Goal: Task Accomplishment & Management: Use online tool/utility

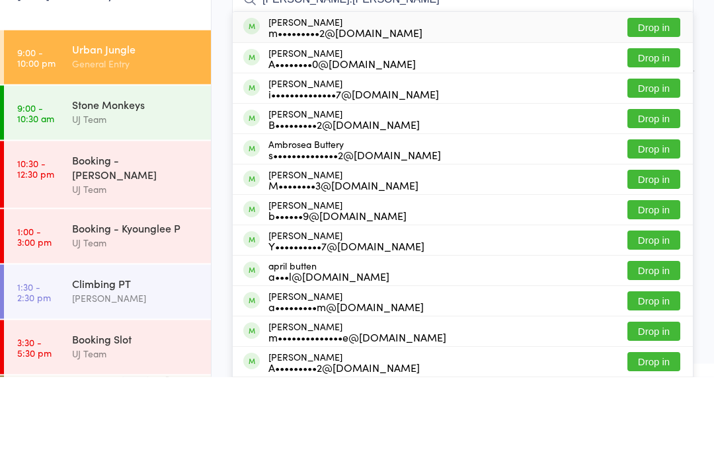
type input "[PERSON_NAME].[PERSON_NAME]"
click at [649, 108] on button "Drop in" at bounding box center [653, 117] width 53 height 19
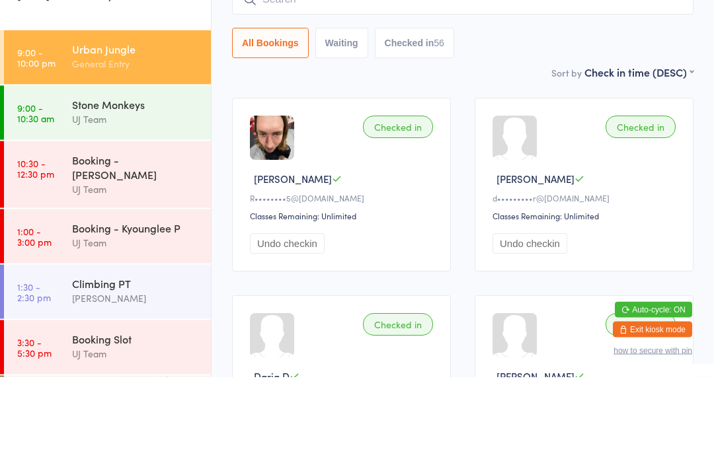
scroll to position [106, 0]
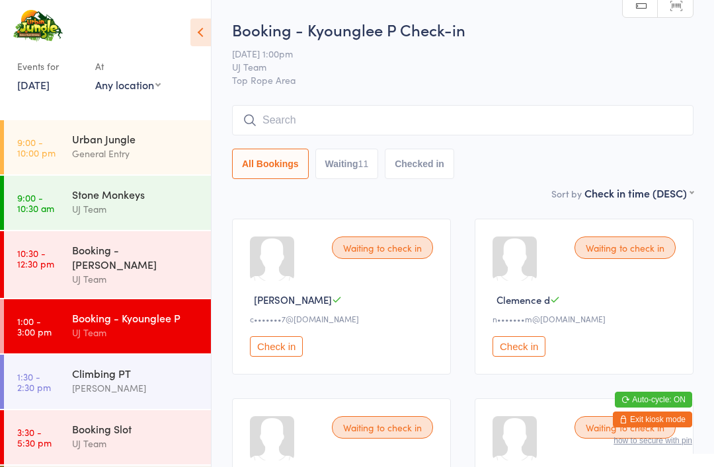
click at [360, 109] on input "search" at bounding box center [462, 120] width 461 height 30
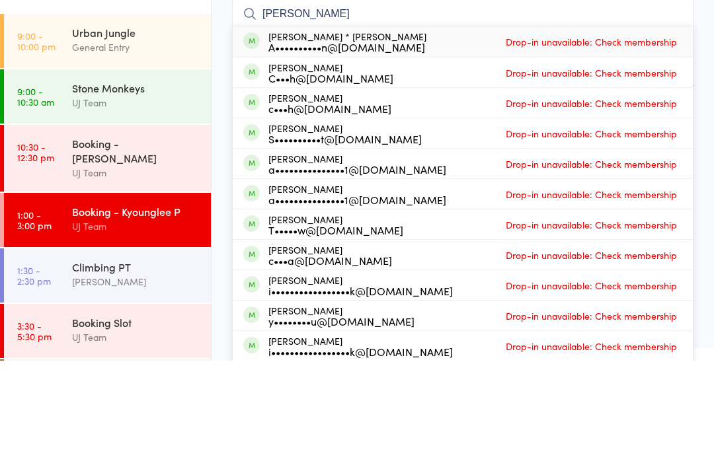
type input "[PERSON_NAME]"
click at [369, 148] on div "A••••••••••n@[DOMAIN_NAME]" at bounding box center [347, 153] width 158 height 11
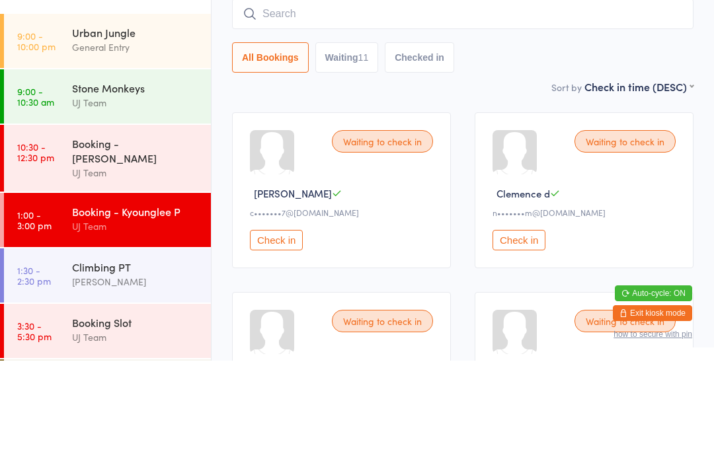
scroll to position [106, 0]
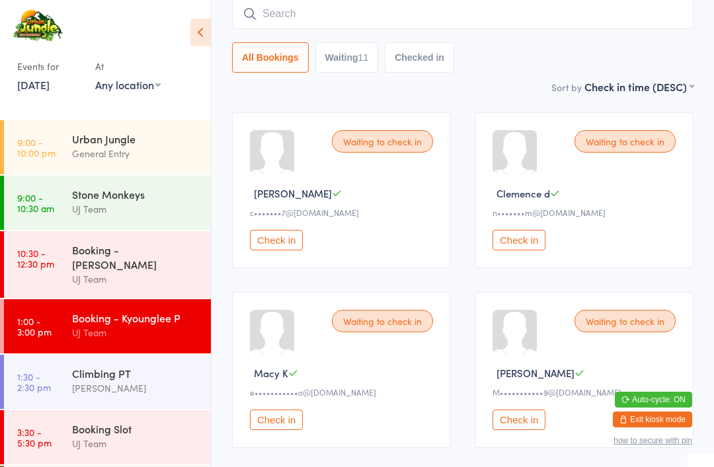
click at [146, 152] on div "General Entry" at bounding box center [136, 153] width 128 height 15
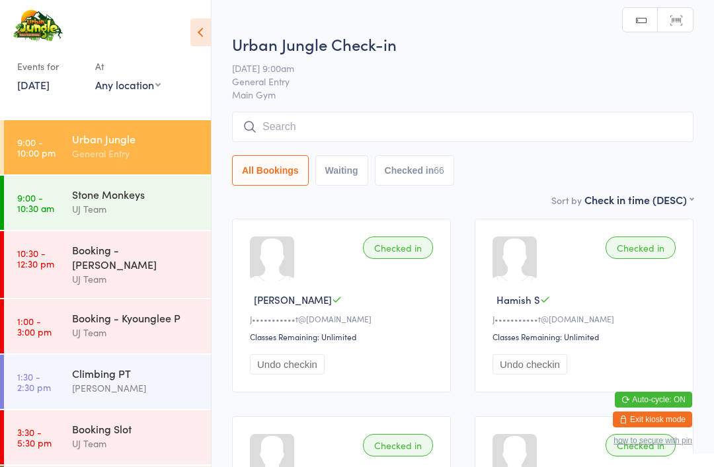
click at [345, 131] on input "search" at bounding box center [462, 127] width 461 height 30
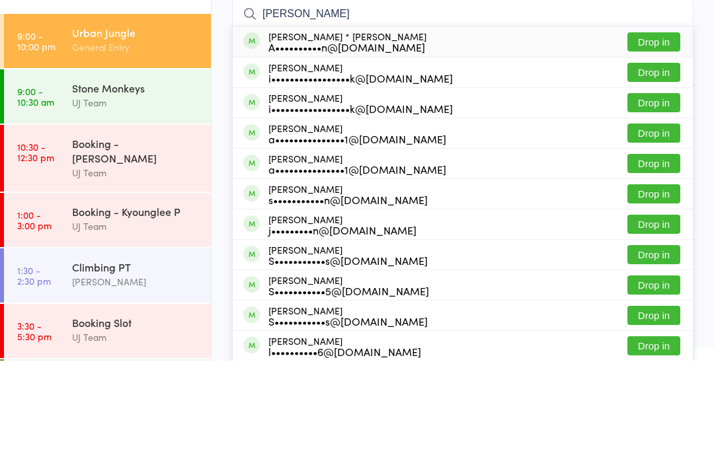
type input "[PERSON_NAME]"
click at [654, 139] on button "Drop in" at bounding box center [653, 148] width 53 height 19
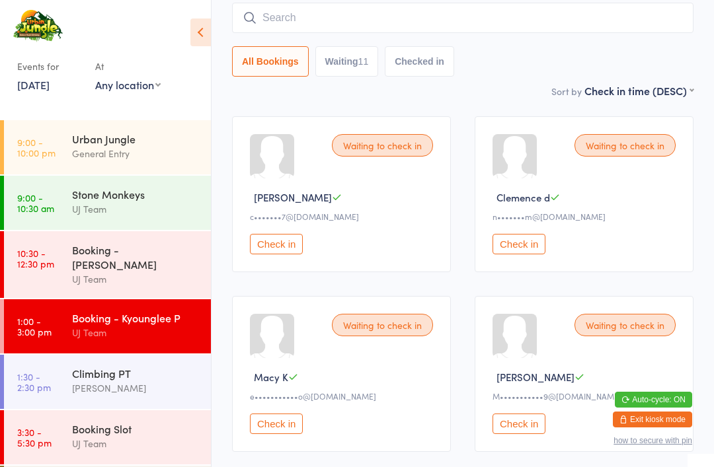
scroll to position [101, 0]
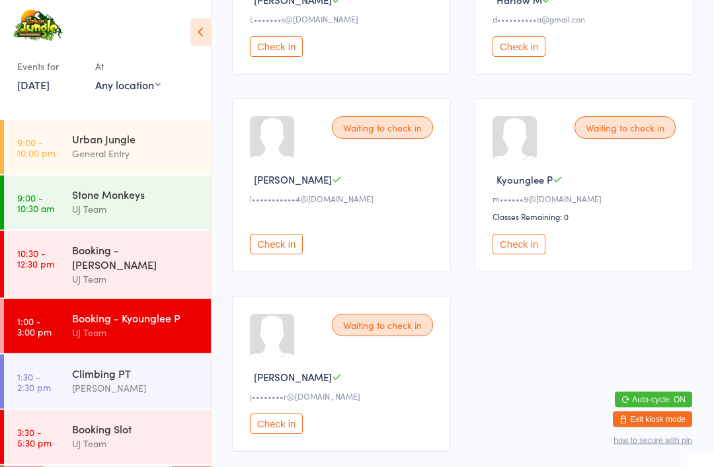
click at [281, 435] on button "Check in" at bounding box center [276, 424] width 53 height 20
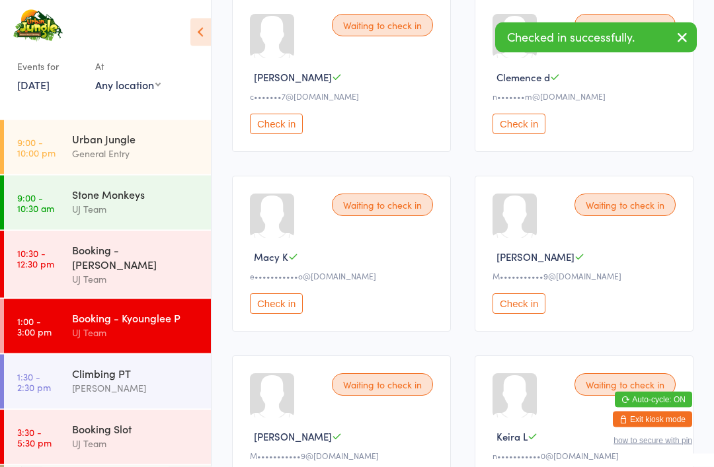
scroll to position [223, 0]
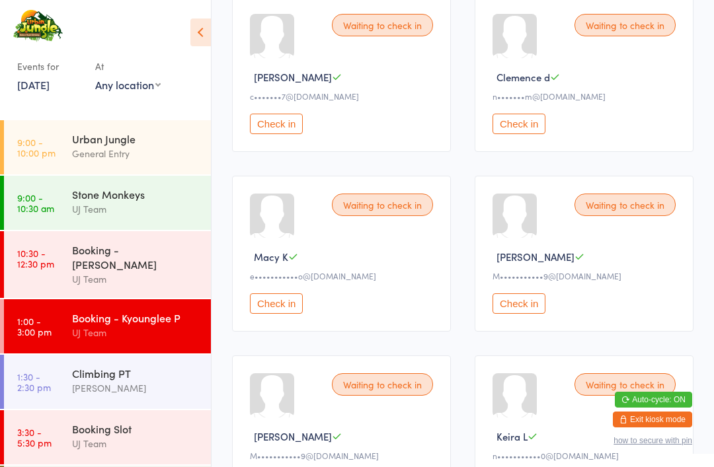
click at [531, 303] on button "Check in" at bounding box center [518, 303] width 53 height 20
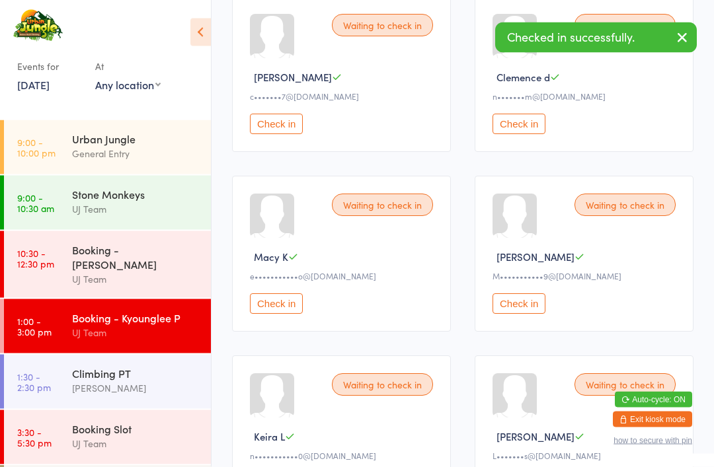
scroll to position [209, 0]
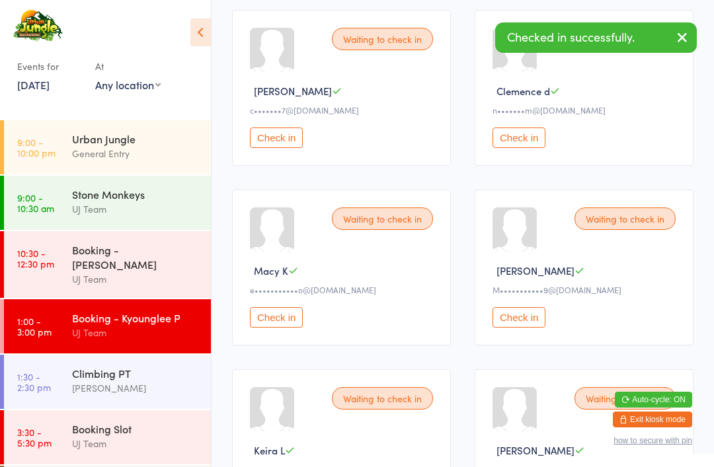
click at [529, 148] on button "Check in" at bounding box center [518, 138] width 53 height 20
click at [283, 322] on button "Check in" at bounding box center [276, 317] width 53 height 20
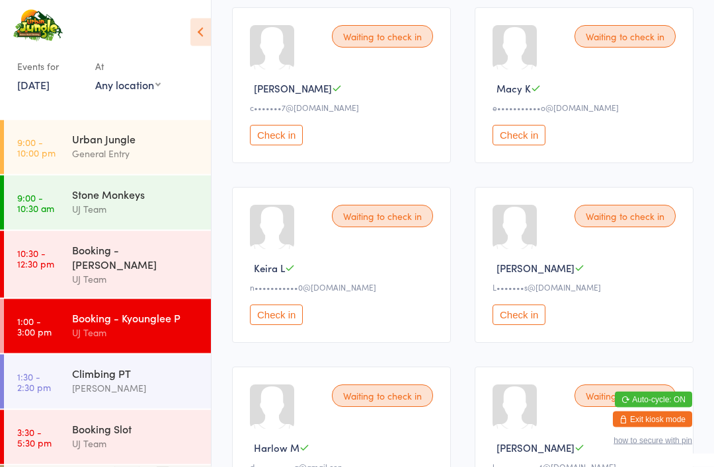
click at [523, 318] on button "Check in" at bounding box center [518, 315] width 53 height 20
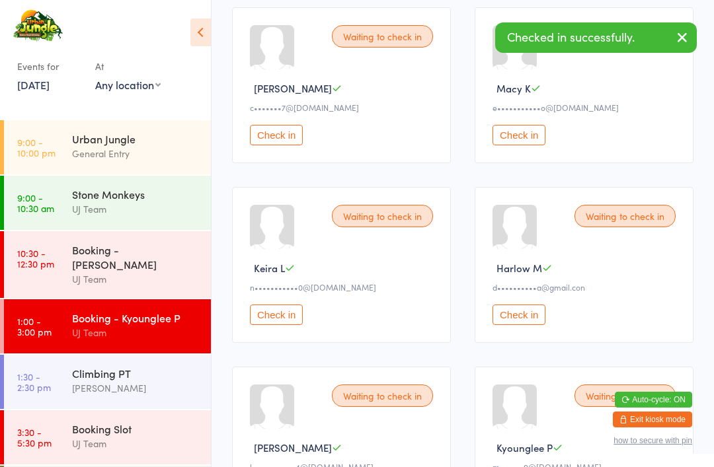
click at [287, 314] on button "Check in" at bounding box center [276, 315] width 53 height 20
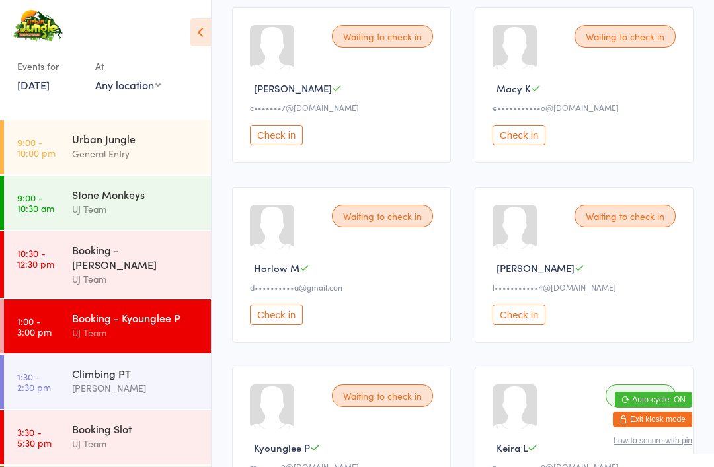
click at [272, 145] on button "Check in" at bounding box center [276, 135] width 53 height 20
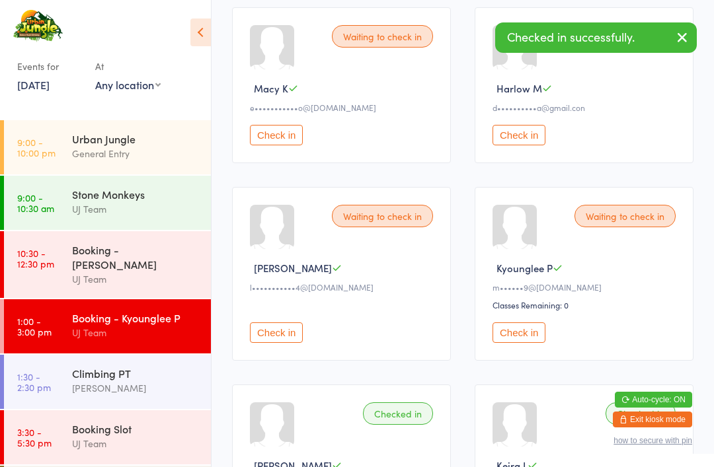
click at [275, 342] on button "Check in" at bounding box center [276, 332] width 53 height 20
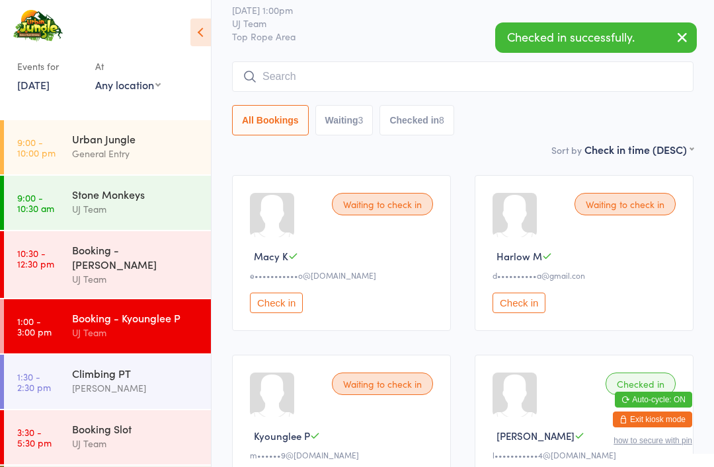
scroll to position [0, 0]
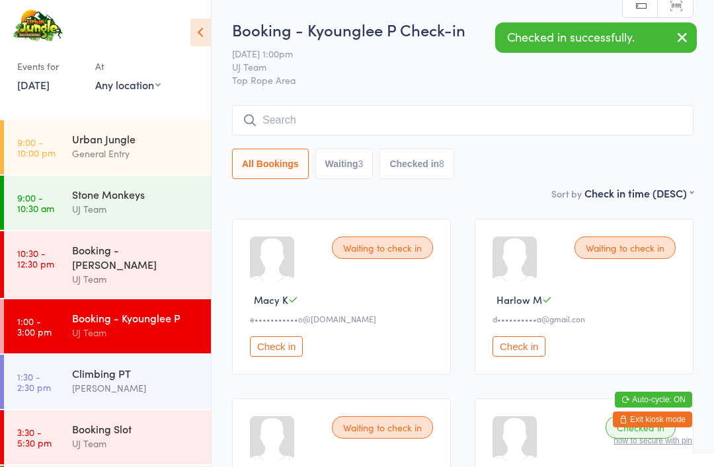
click at [419, 168] on button "Checked in 8" at bounding box center [416, 164] width 75 height 30
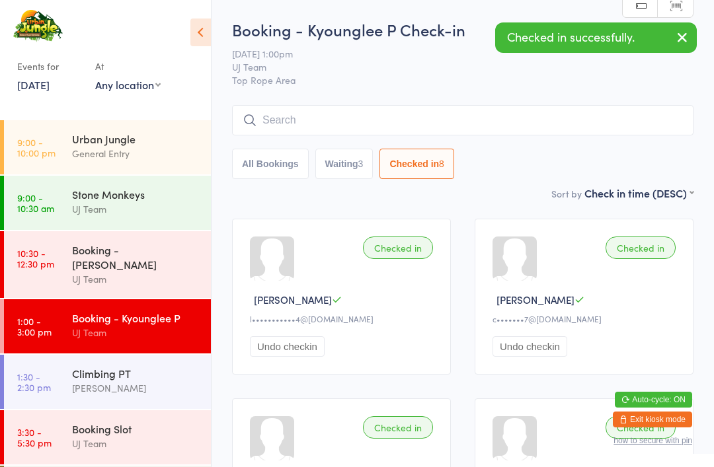
click at [349, 168] on button "Waiting 3" at bounding box center [344, 164] width 58 height 30
select select "0"
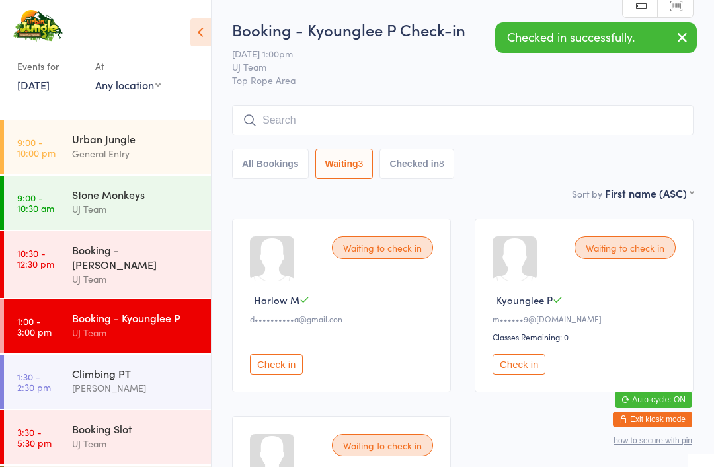
click at [422, 171] on button "Checked in 8" at bounding box center [416, 164] width 75 height 30
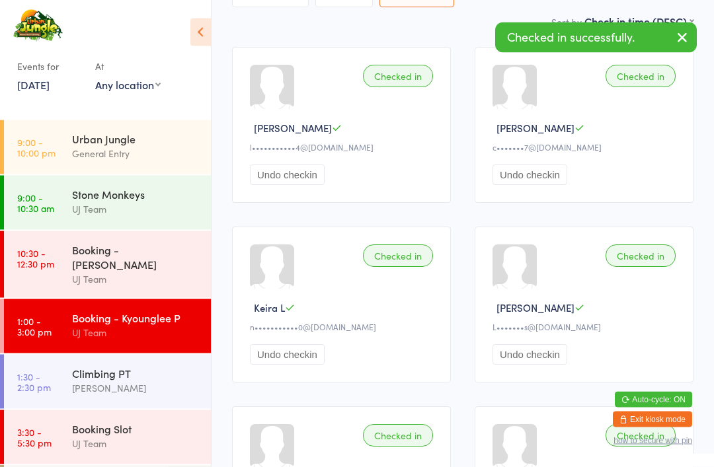
scroll to position [172, 0]
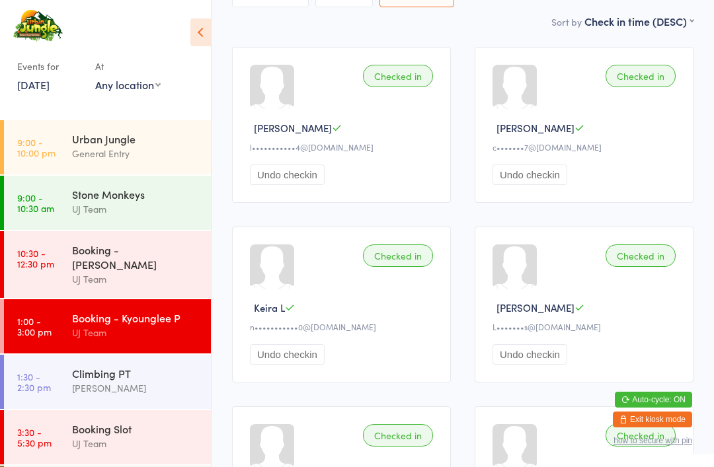
click at [537, 185] on button "Undo checkin" at bounding box center [529, 175] width 75 height 20
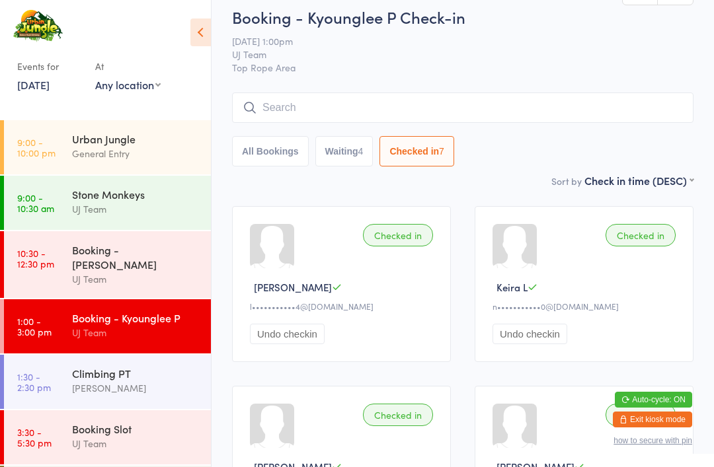
scroll to position [0, 0]
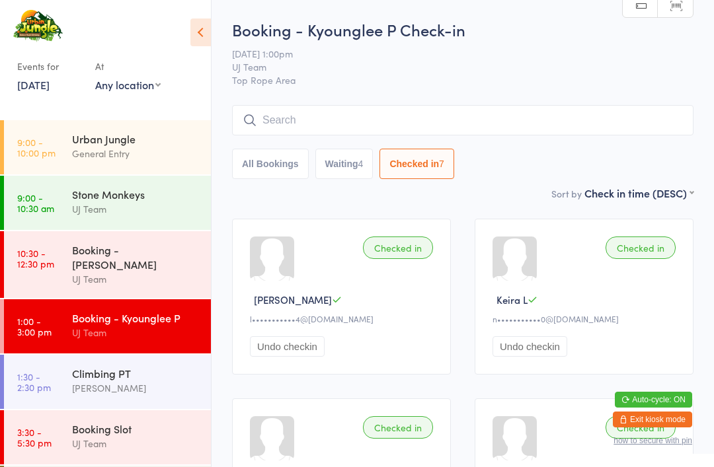
click at [345, 163] on button "Waiting 4" at bounding box center [344, 164] width 58 height 30
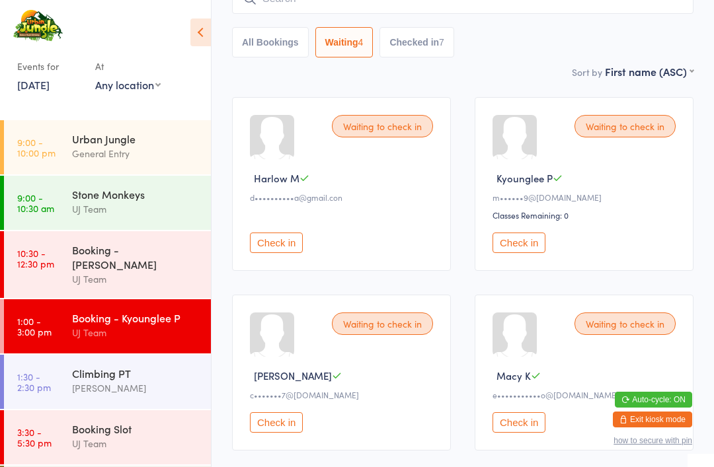
scroll to position [174, 0]
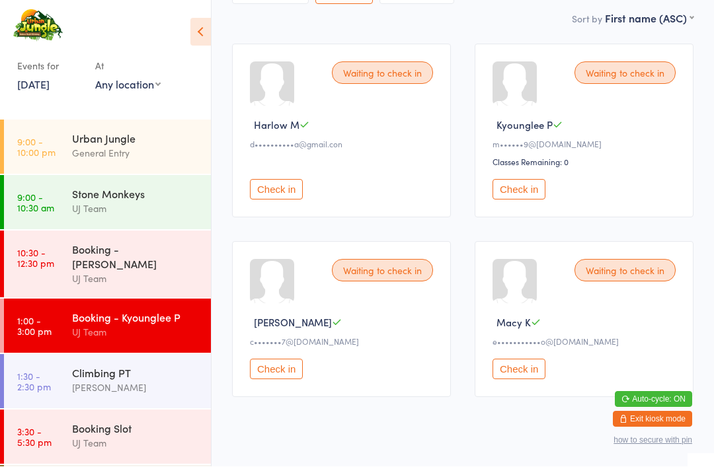
click at [522, 380] on button "Check in" at bounding box center [518, 369] width 53 height 20
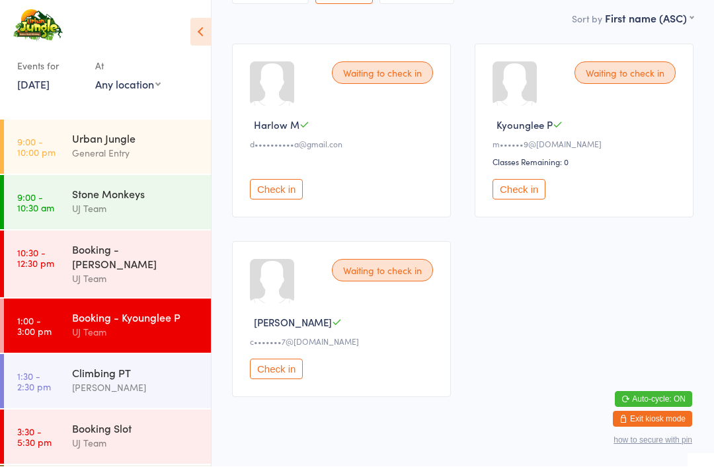
click at [137, 151] on div "General Entry" at bounding box center [136, 153] width 128 height 15
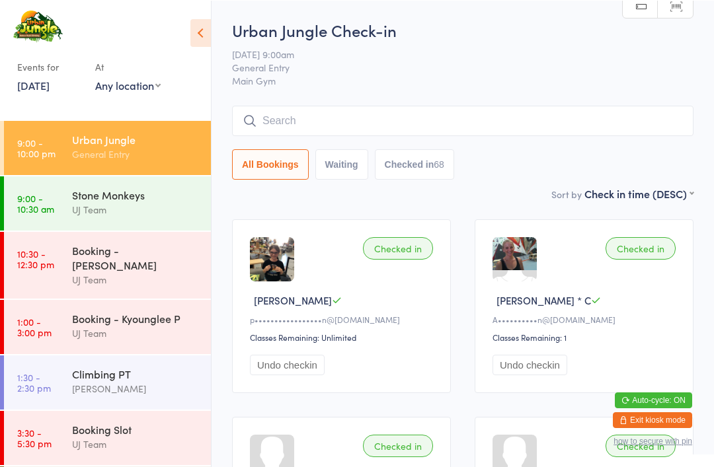
click at [496, 124] on input "search" at bounding box center [462, 120] width 461 height 30
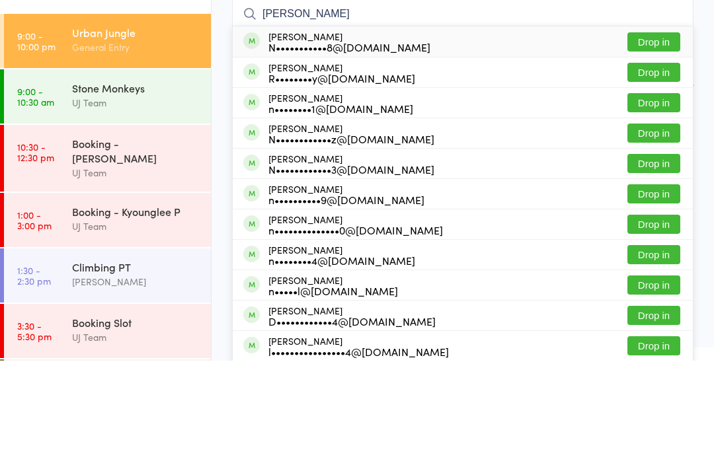
type input "[PERSON_NAME]"
click at [658, 200] on button "Drop in" at bounding box center [653, 209] width 53 height 19
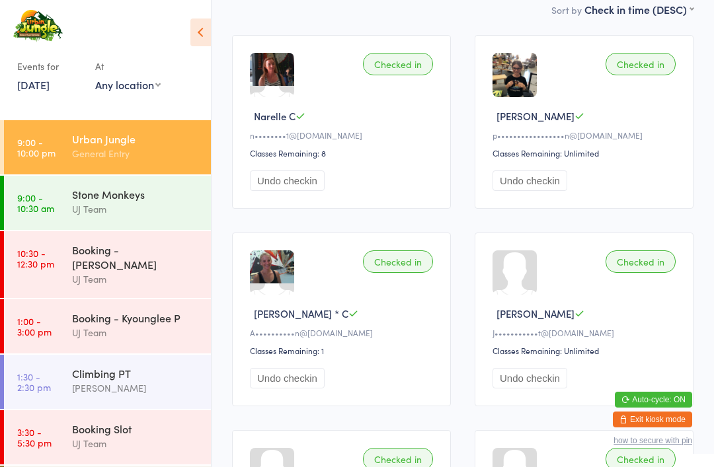
scroll to position [173, 0]
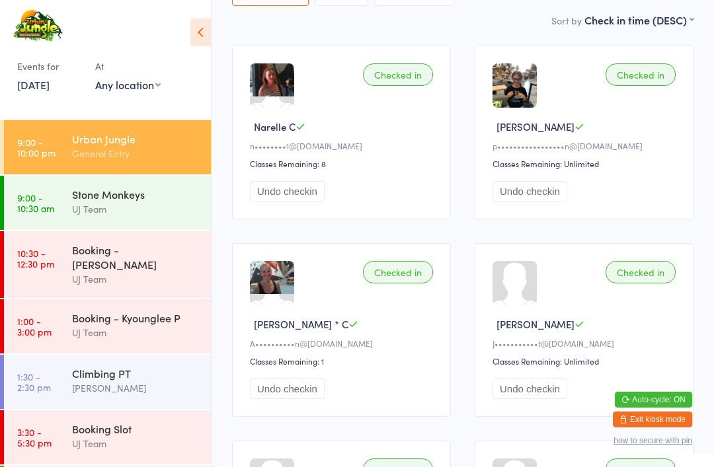
click at [130, 366] on div "Climbing PT" at bounding box center [136, 373] width 128 height 15
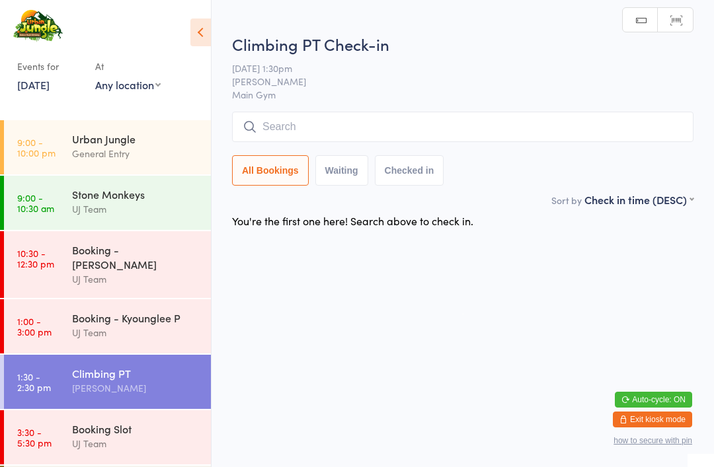
click at [139, 299] on div "Booking - Kyounglee P UJ Team" at bounding box center [141, 325] width 139 height 52
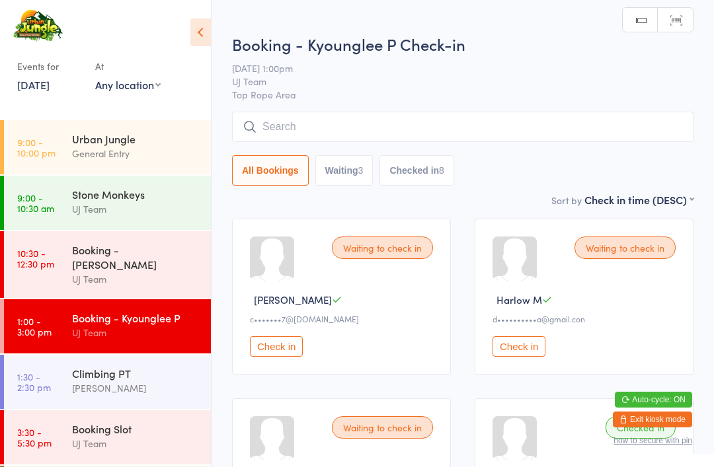
click at [294, 357] on button "Check in" at bounding box center [276, 346] width 53 height 20
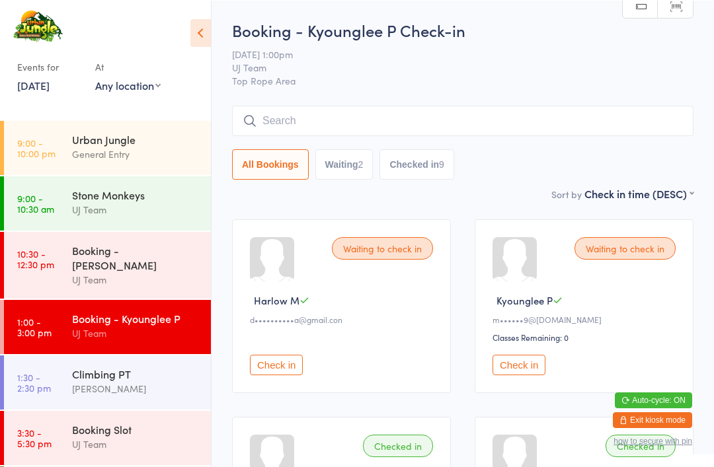
click at [351, 170] on button "Waiting 2" at bounding box center [344, 164] width 58 height 30
select select "0"
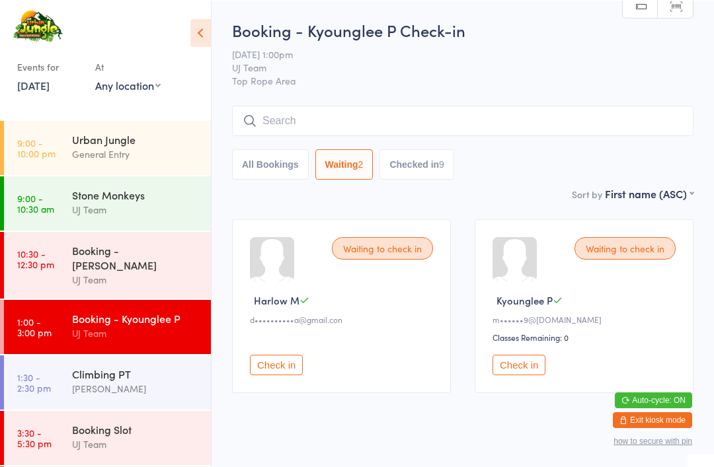
click at [412, 163] on button "Checked in 9" at bounding box center [416, 164] width 75 height 30
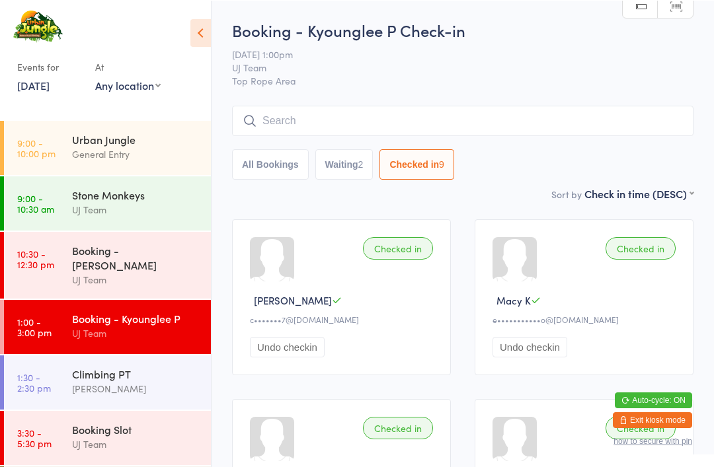
click at [340, 160] on button "Waiting 2" at bounding box center [344, 164] width 58 height 30
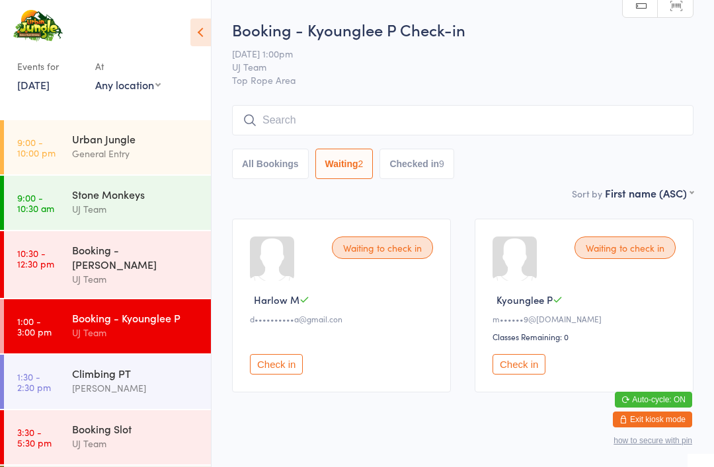
click at [271, 165] on button "All Bookings" at bounding box center [270, 164] width 77 height 30
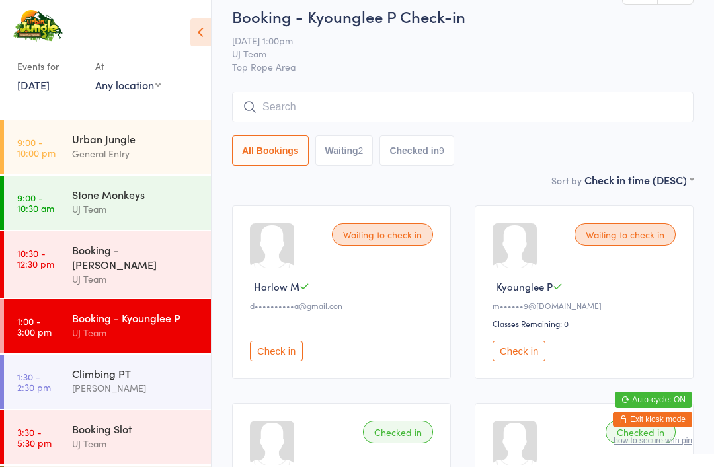
scroll to position [22, 0]
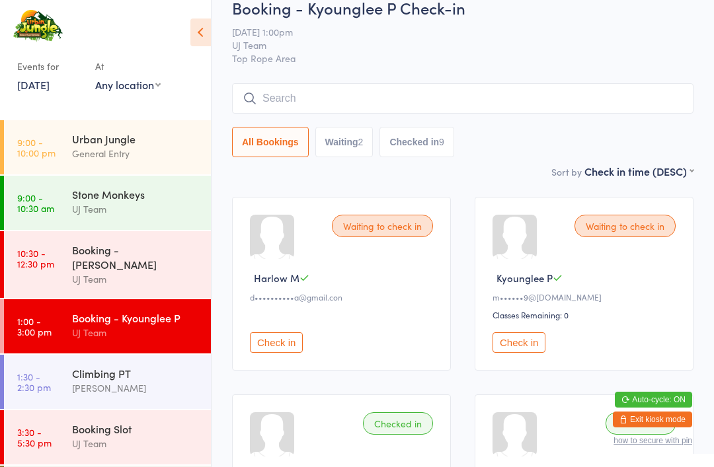
click at [342, 157] on button "Waiting 2" at bounding box center [344, 142] width 58 height 30
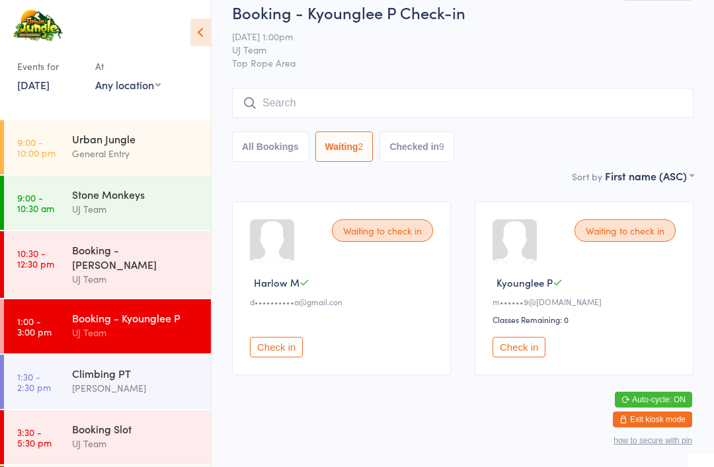
click at [406, 149] on button "Checked in 9" at bounding box center [416, 146] width 75 height 30
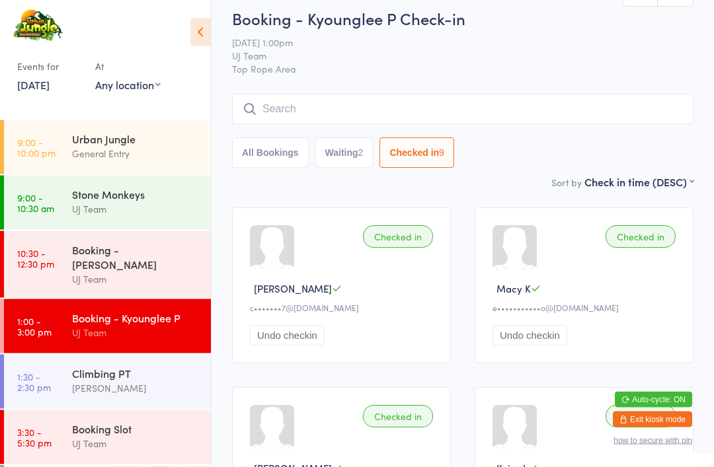
scroll to position [0, 0]
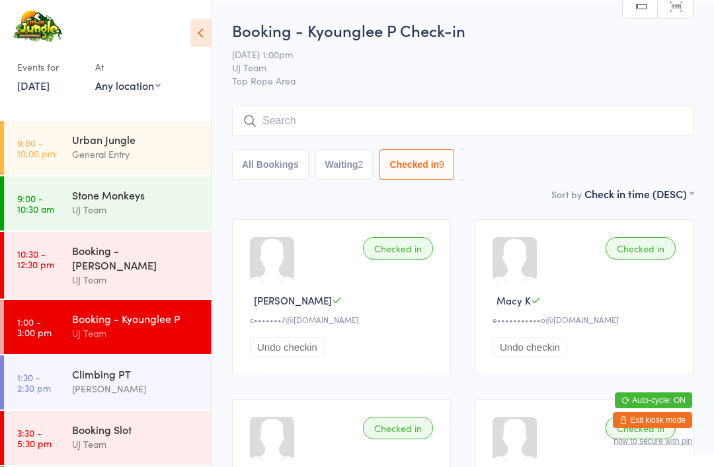
click at [279, 166] on button "All Bookings" at bounding box center [270, 164] width 77 height 30
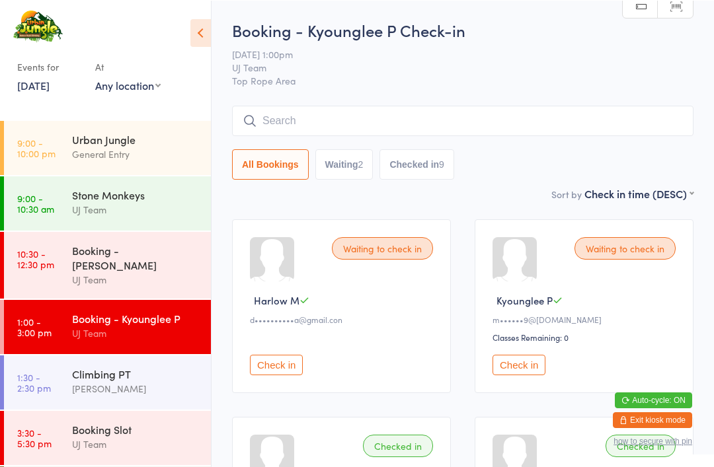
click at [329, 129] on input "search" at bounding box center [462, 120] width 461 height 30
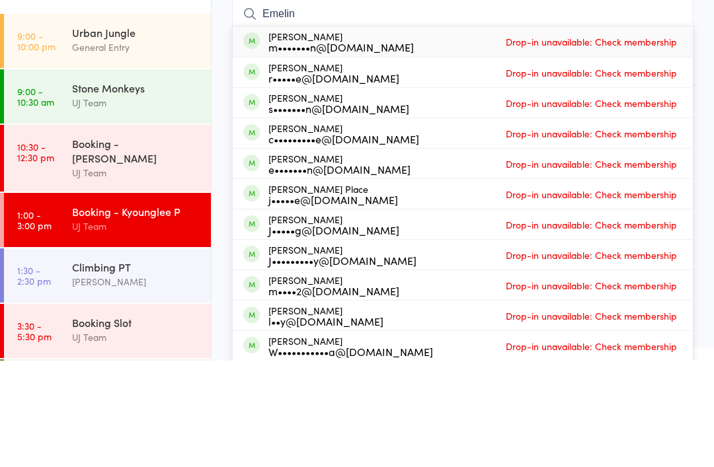
type input "Emeline"
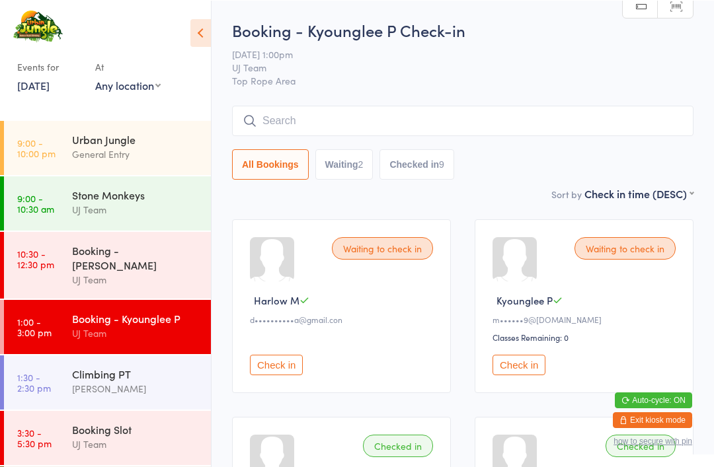
click at [331, 178] on button "Waiting 2" at bounding box center [344, 164] width 58 height 30
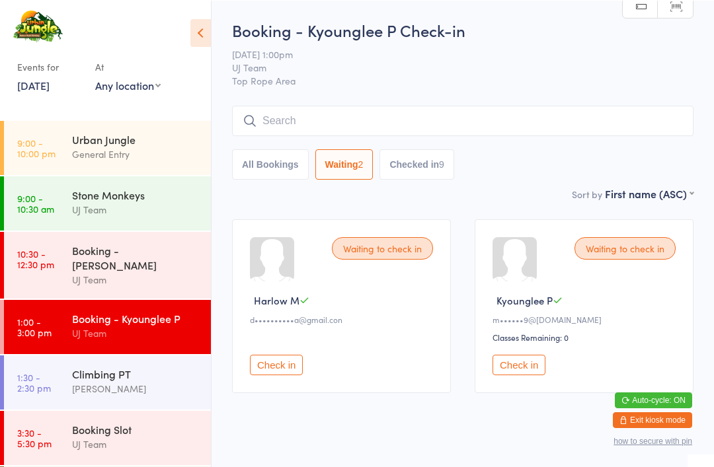
click at [282, 375] on button "Check in" at bounding box center [276, 364] width 53 height 20
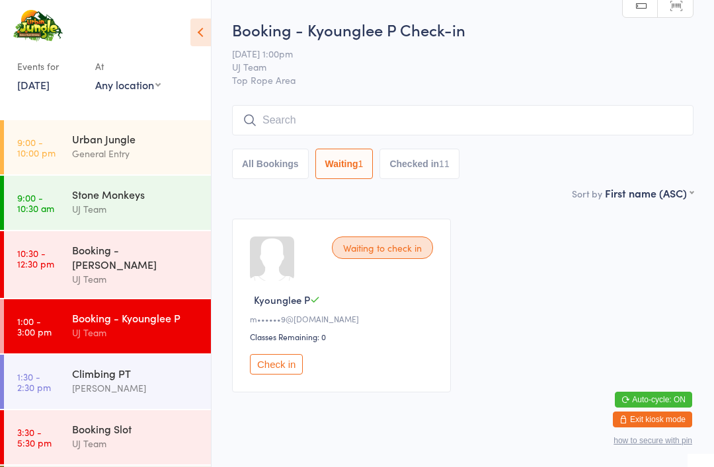
click at [544, 122] on input "search" at bounding box center [462, 120] width 461 height 30
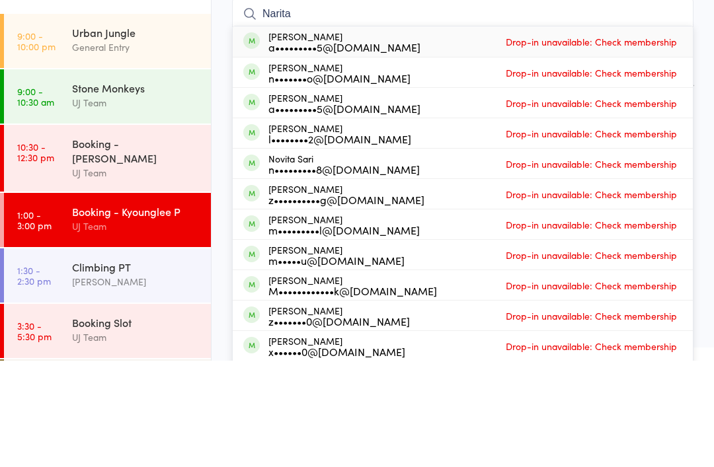
scroll to position [106, 0]
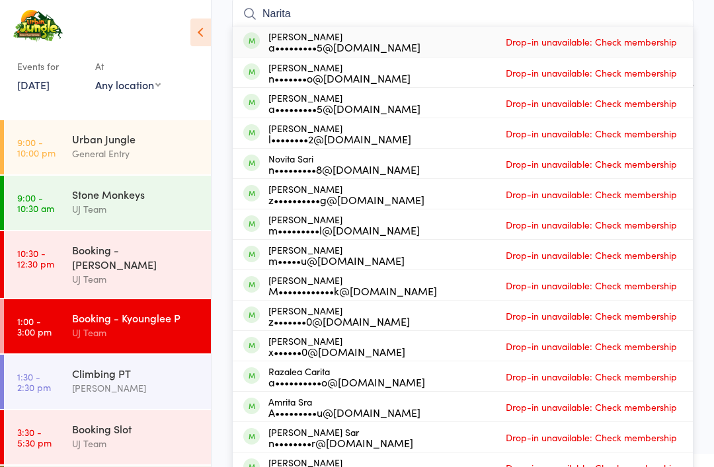
type input "Narita"
click at [453, 44] on div "Iori Narita a•••••••••5@[DOMAIN_NAME] Drop-in unavailable: Check membership" at bounding box center [463, 41] width 460 height 30
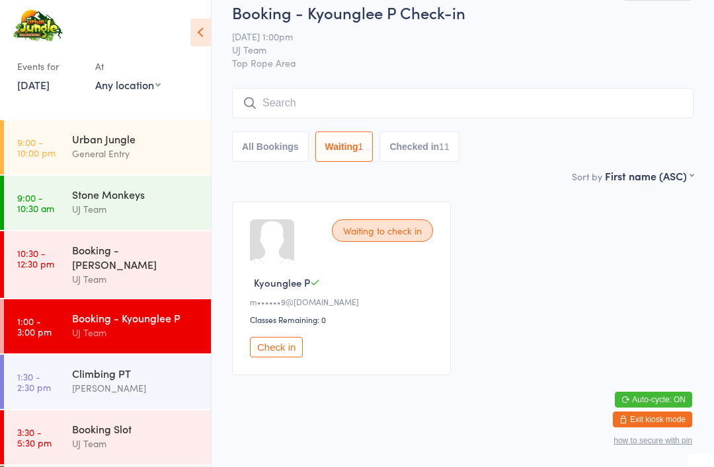
scroll to position [0, 0]
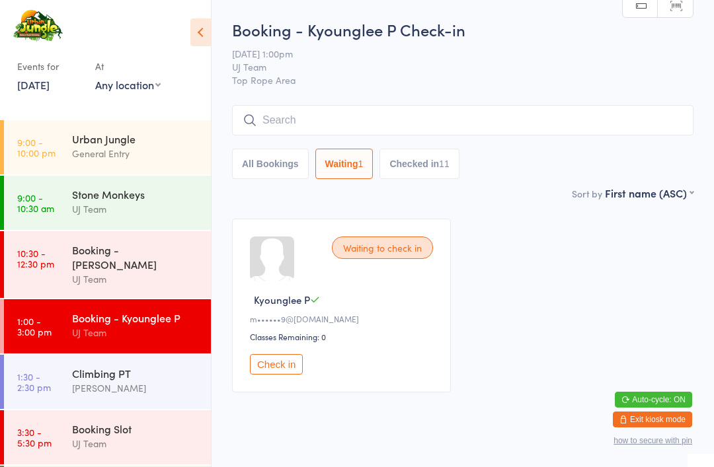
click at [277, 162] on button "All Bookings" at bounding box center [270, 164] width 77 height 30
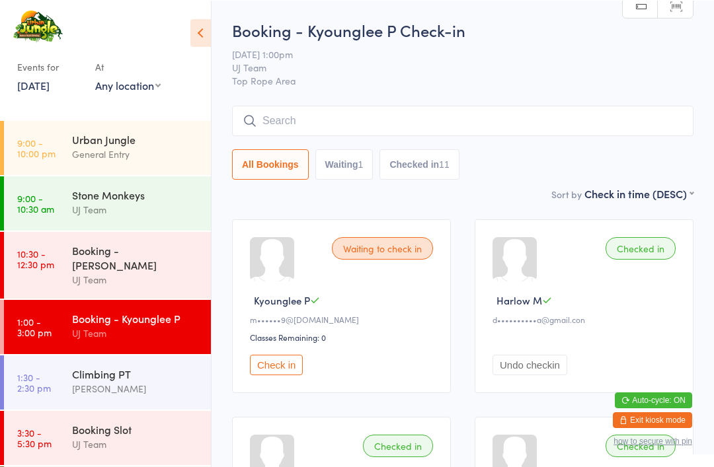
click at [583, 130] on input "search" at bounding box center [462, 120] width 461 height 30
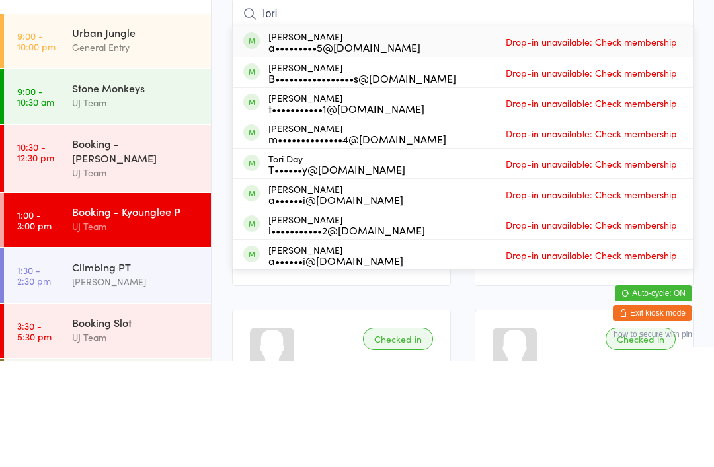
type input "Iori"
click at [448, 133] on div "Iori Narita a•••••••••5@[DOMAIN_NAME] Drop-in unavailable: Check membership" at bounding box center [463, 148] width 460 height 30
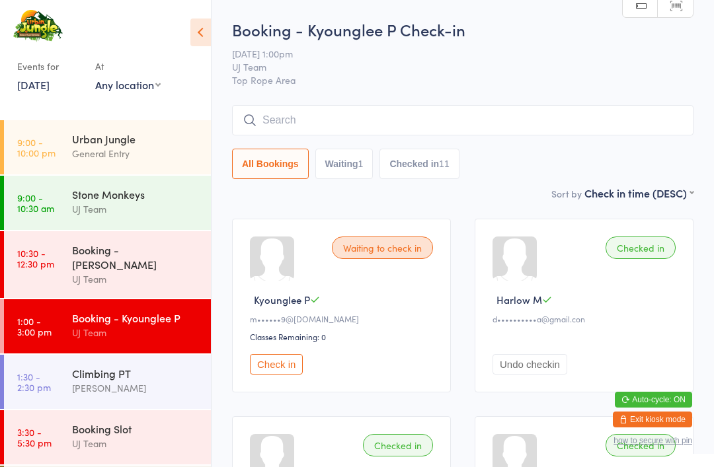
click at [591, 126] on input "search" at bounding box center [462, 120] width 461 height 30
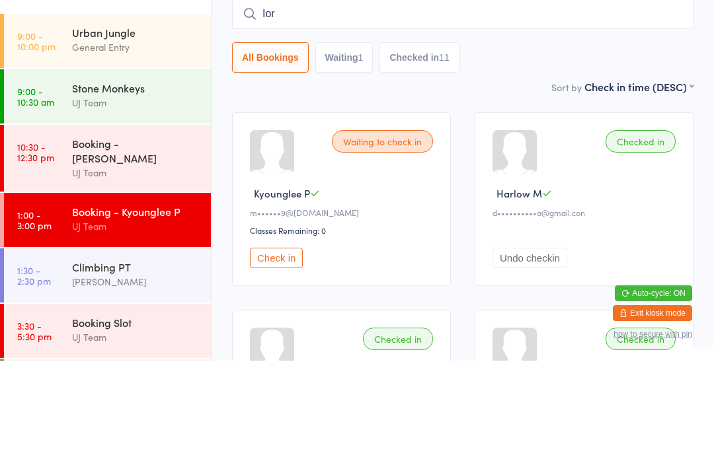
type input "Iori"
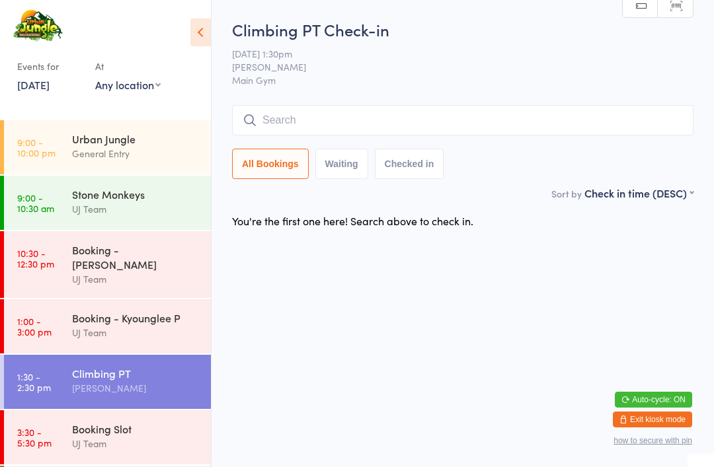
click at [484, 108] on input "search" at bounding box center [462, 120] width 461 height 30
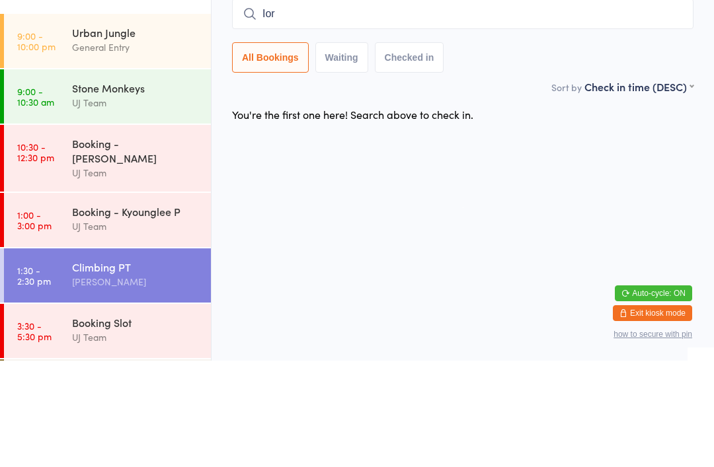
type input "Iori"
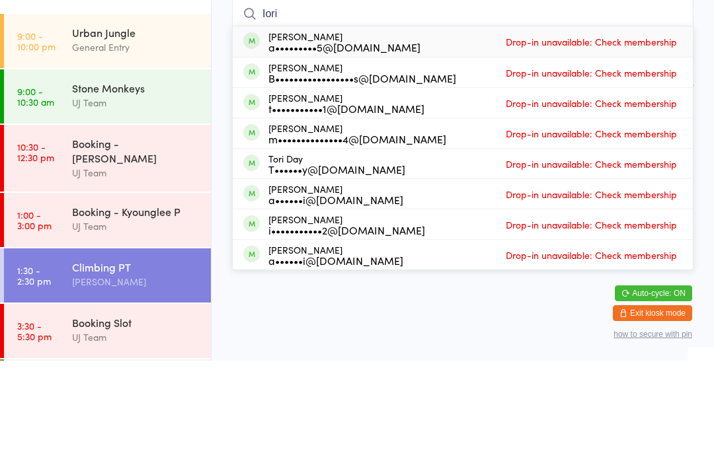
click at [104, 131] on div "Urban Jungle" at bounding box center [136, 138] width 128 height 15
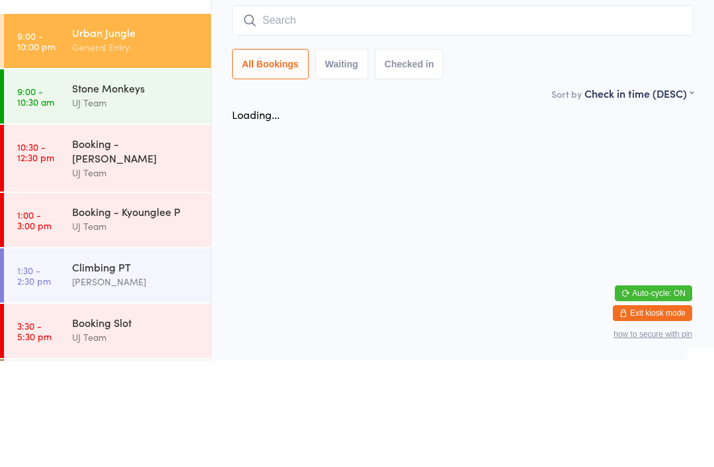
click at [328, 112] on input "search" at bounding box center [462, 127] width 461 height 30
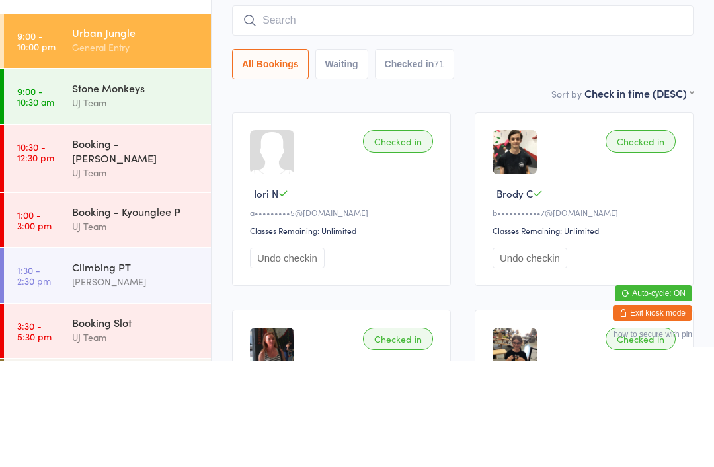
scroll to position [106, 0]
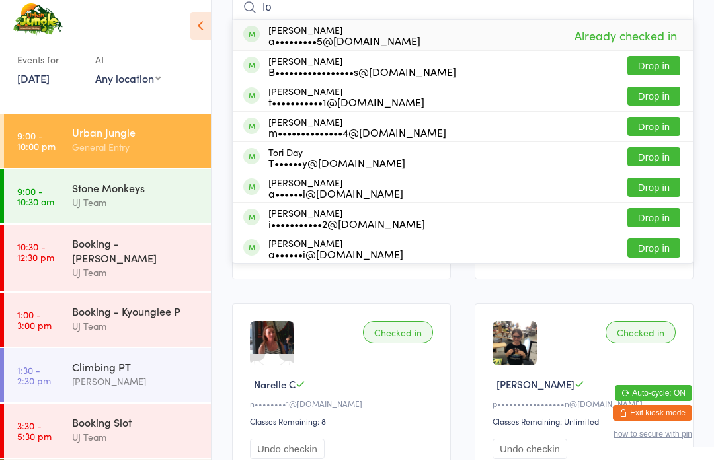
type input "I"
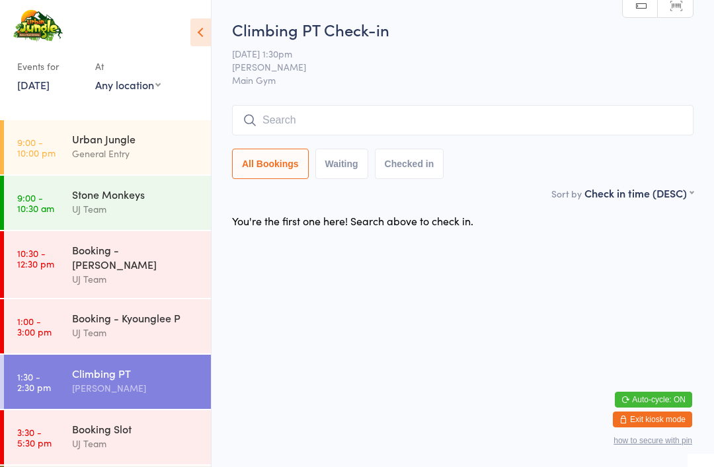
click at [431, 107] on input "search" at bounding box center [462, 120] width 461 height 30
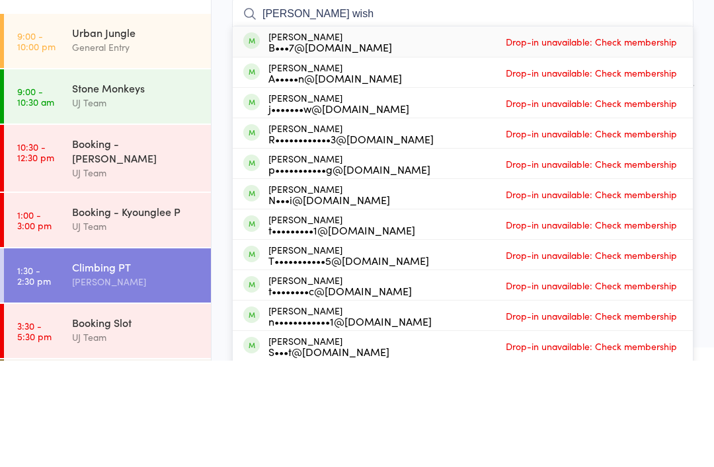
type input "[PERSON_NAME]"
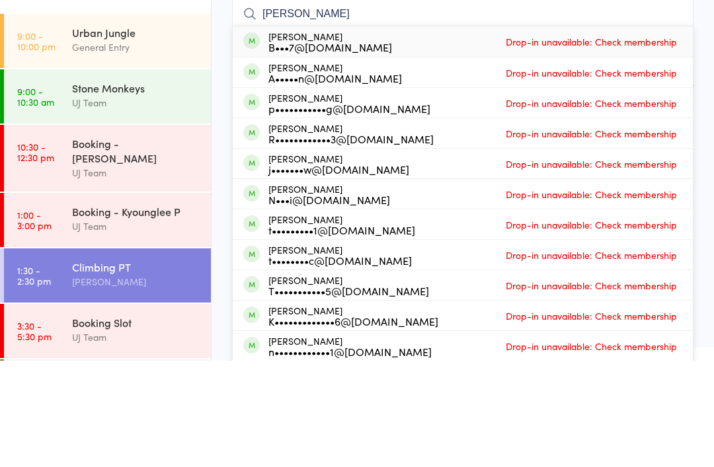
click at [152, 131] on div "Urban Jungle" at bounding box center [136, 138] width 128 height 15
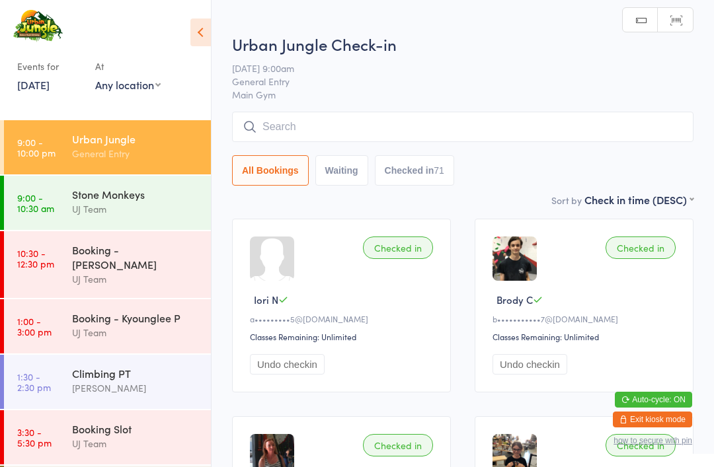
click at [439, 122] on input "search" at bounding box center [462, 127] width 461 height 30
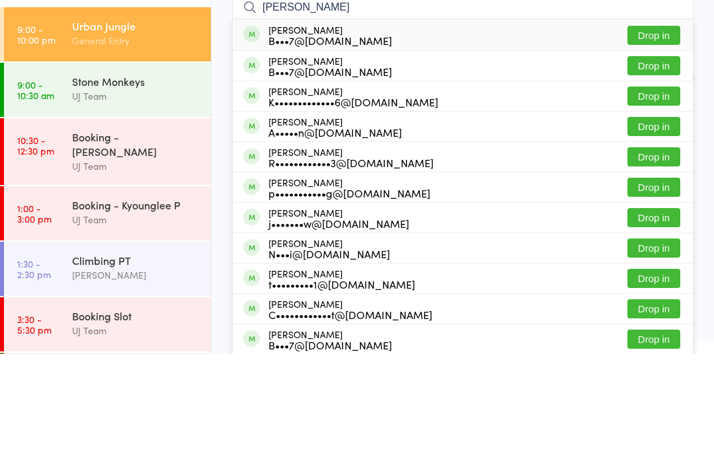
type input "[PERSON_NAME]"
click at [654, 139] on button "Drop in" at bounding box center [653, 148] width 53 height 19
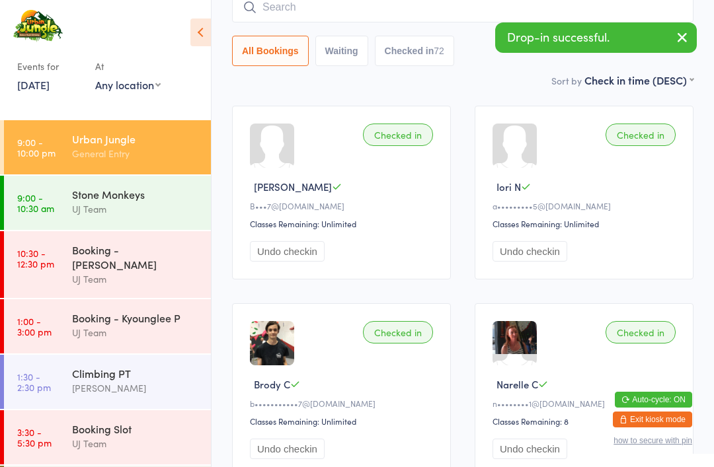
click at [431, 17] on input "search" at bounding box center [462, 7] width 461 height 30
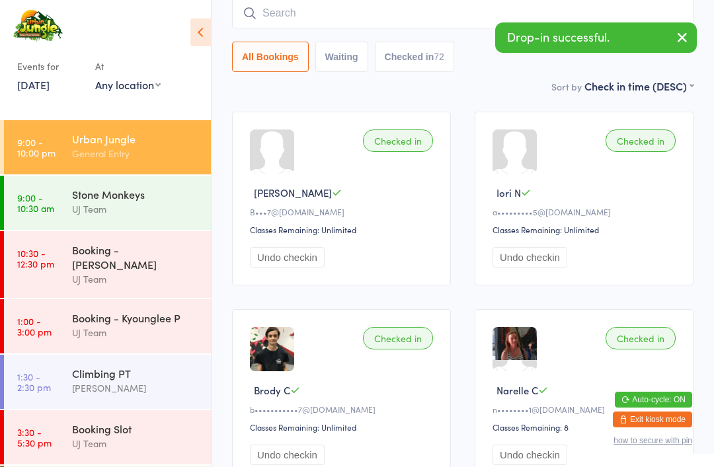
scroll to position [106, 0]
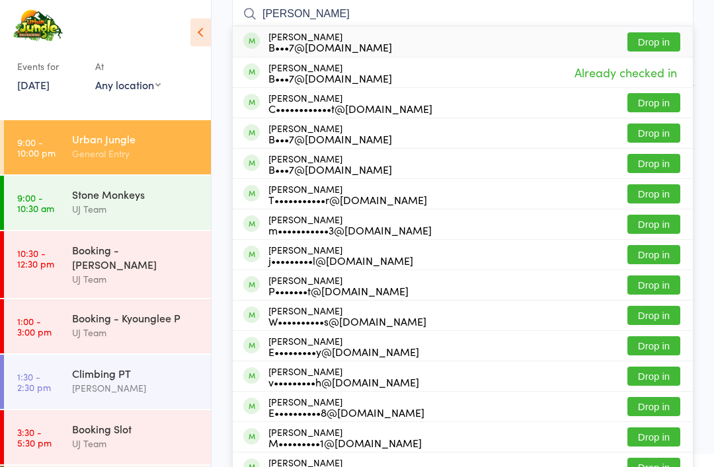
type input "[PERSON_NAME]"
click at [659, 44] on button "Drop in" at bounding box center [653, 41] width 53 height 19
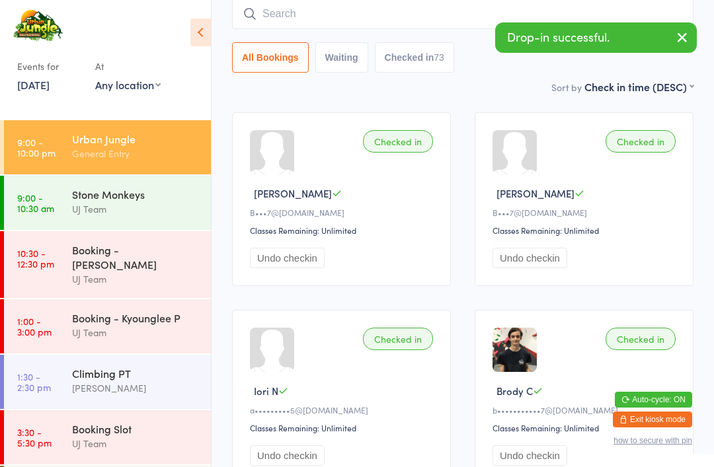
click at [355, 19] on input "search" at bounding box center [462, 14] width 461 height 30
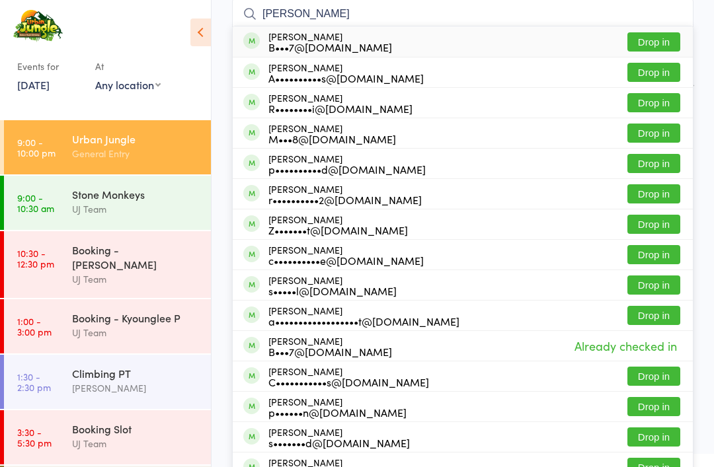
type input "[PERSON_NAME]"
click at [665, 41] on button "Drop in" at bounding box center [653, 41] width 53 height 19
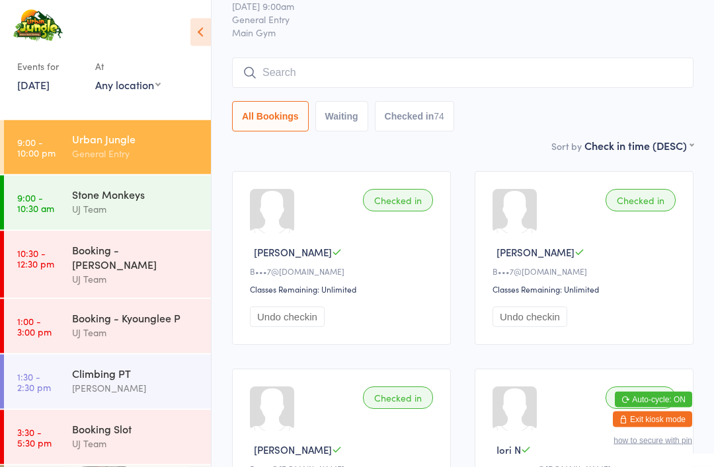
scroll to position [0, 0]
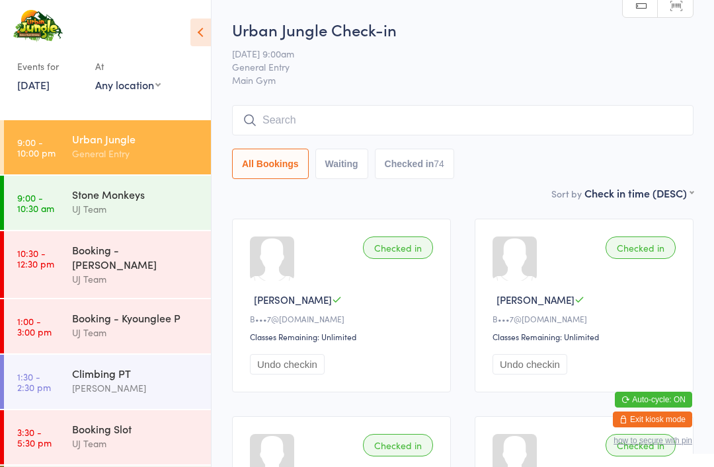
click at [338, 108] on input "search" at bounding box center [462, 120] width 461 height 30
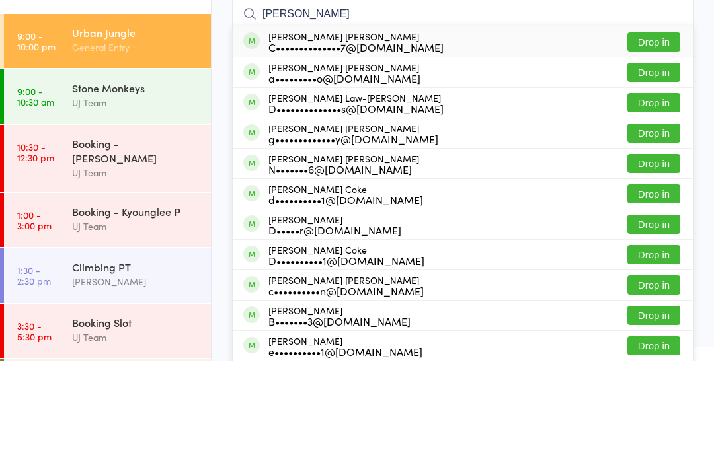
type input "[PERSON_NAME]"
click at [669, 169] on button "Drop in" at bounding box center [653, 178] width 53 height 19
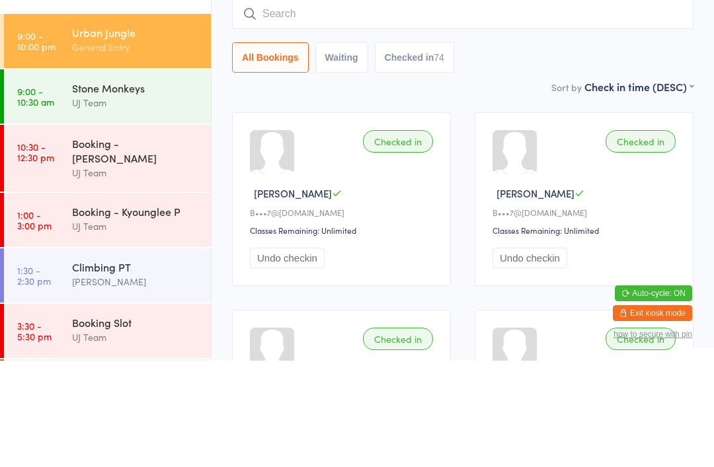
scroll to position [106, 0]
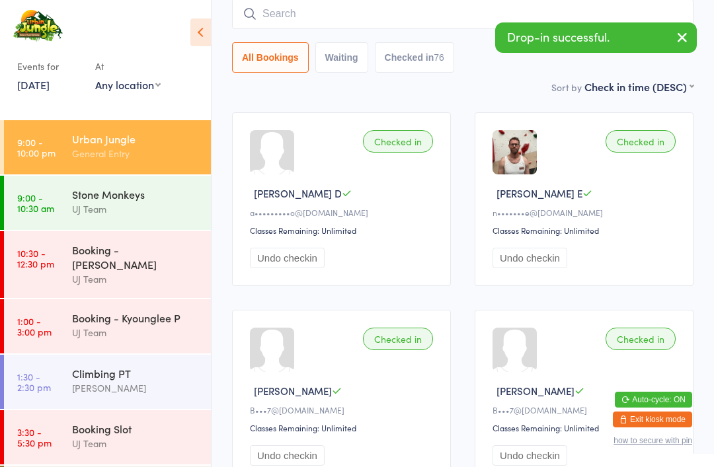
click at [297, 18] on input "search" at bounding box center [462, 14] width 461 height 30
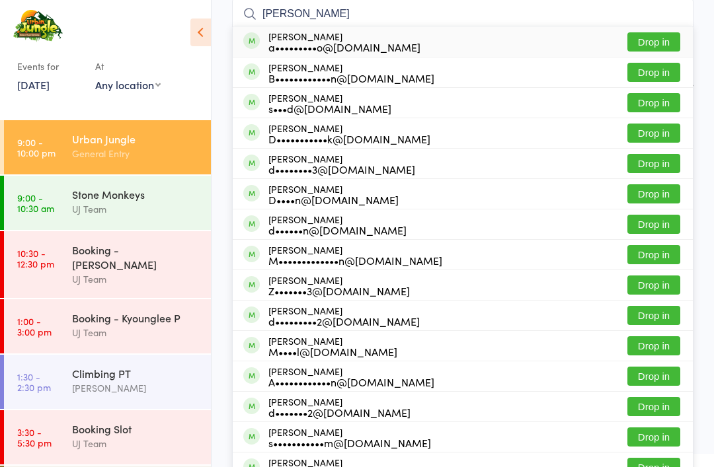
type input "[PERSON_NAME]"
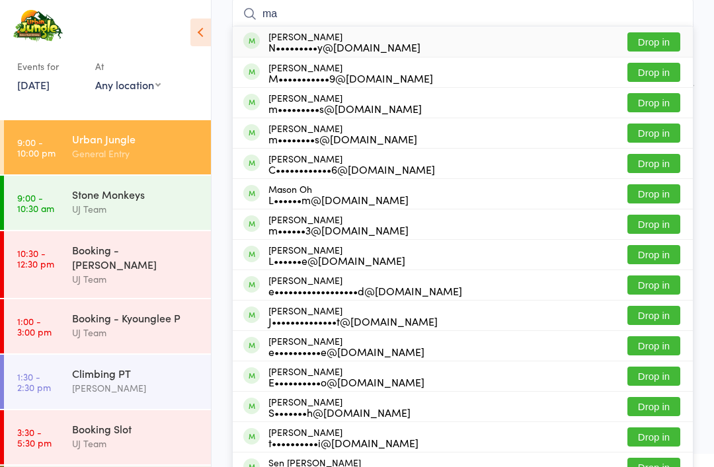
type input "m"
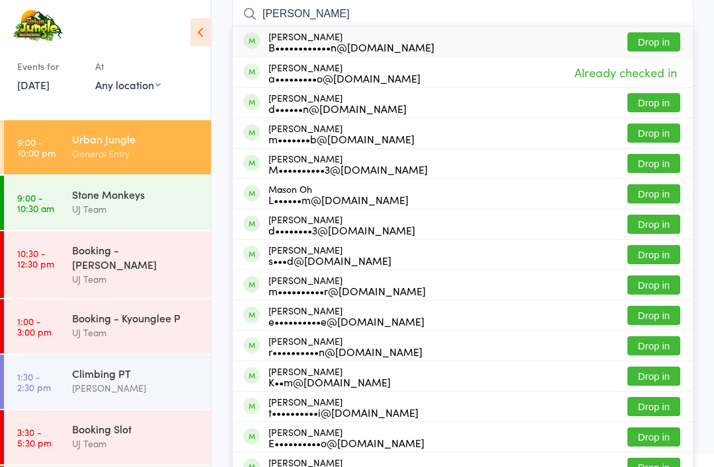
click at [152, 63] on div "At" at bounding box center [127, 66] width 65 height 22
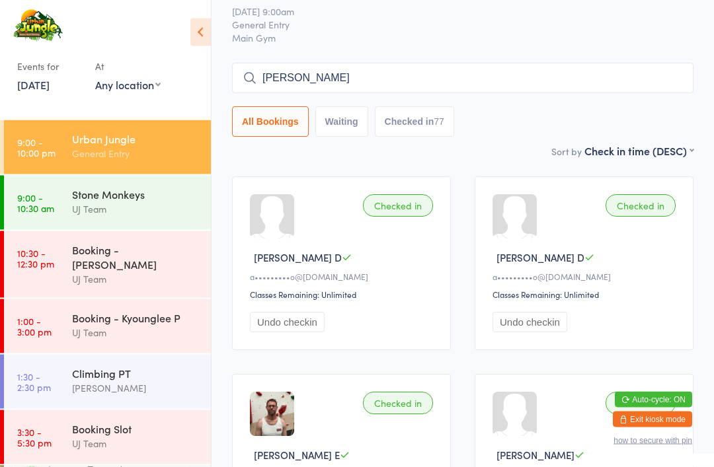
scroll to position [0, 0]
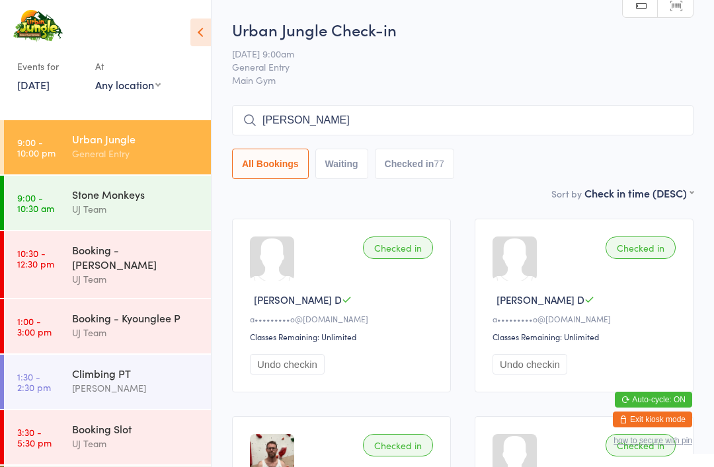
click at [669, 118] on input "[PERSON_NAME]" at bounding box center [462, 120] width 461 height 30
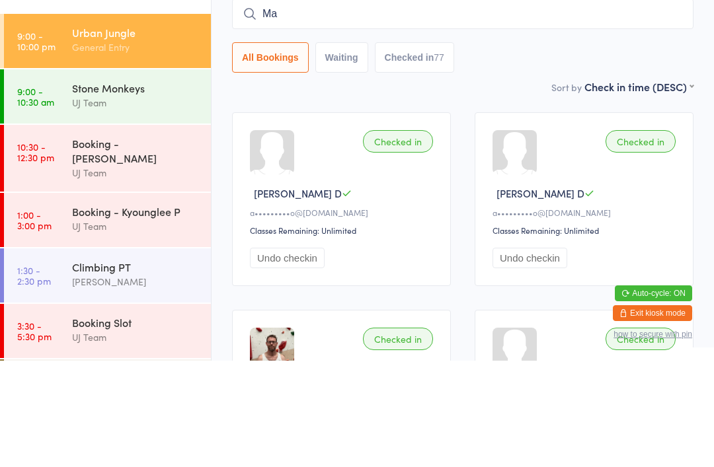
type input "M"
type input "[PERSON_NAME]"
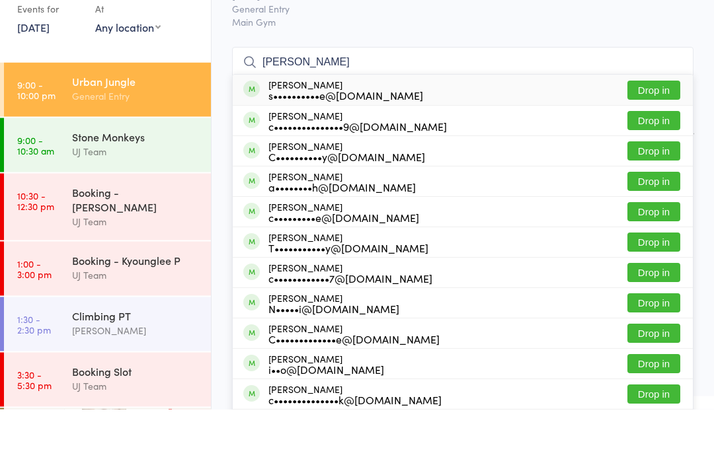
click at [659, 139] on button "Drop in" at bounding box center [653, 148] width 53 height 19
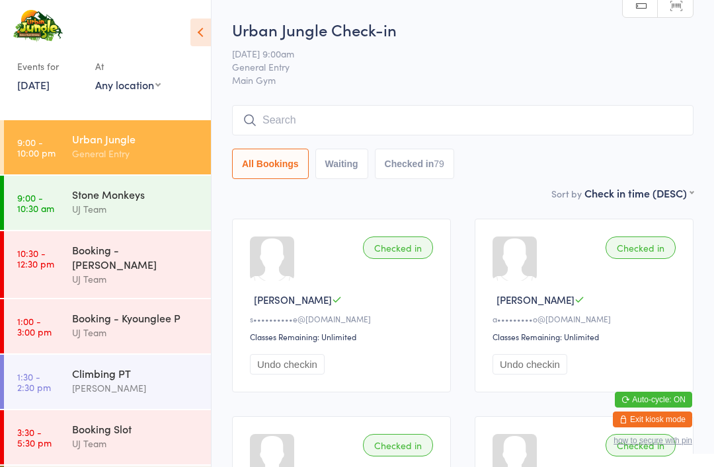
click at [515, 110] on input "search" at bounding box center [462, 120] width 461 height 30
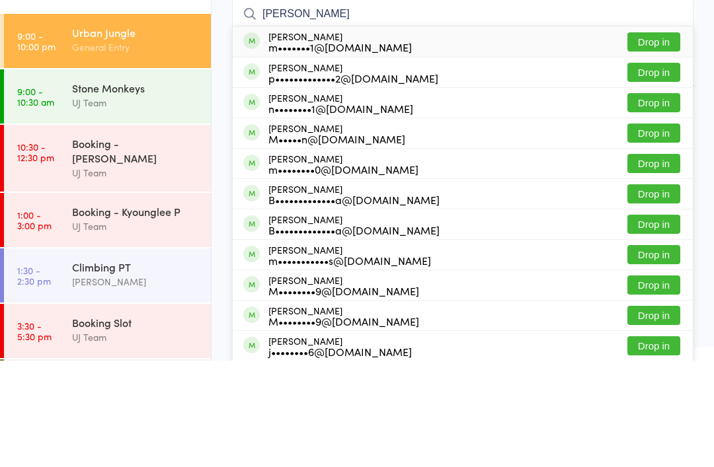
type input "[PERSON_NAME]"
click at [657, 139] on button "Drop in" at bounding box center [653, 148] width 53 height 19
